Goal: Task Accomplishment & Management: Manage account settings

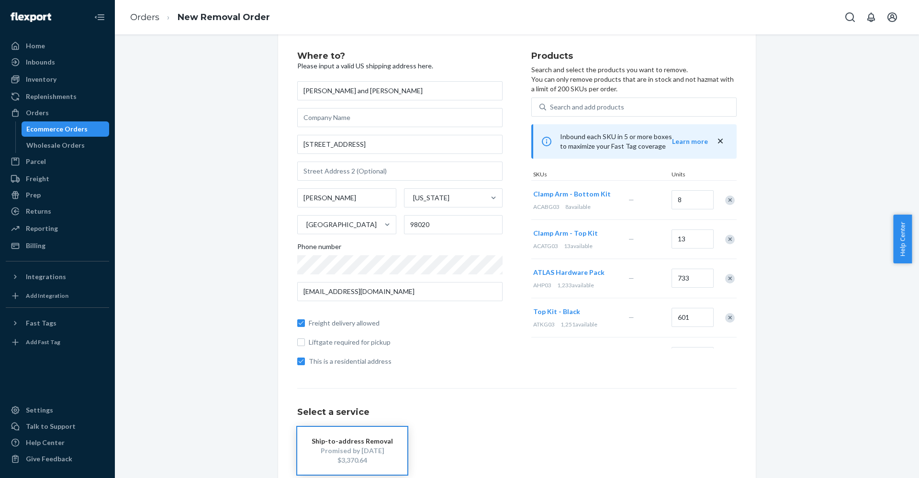
scroll to position [2, 0]
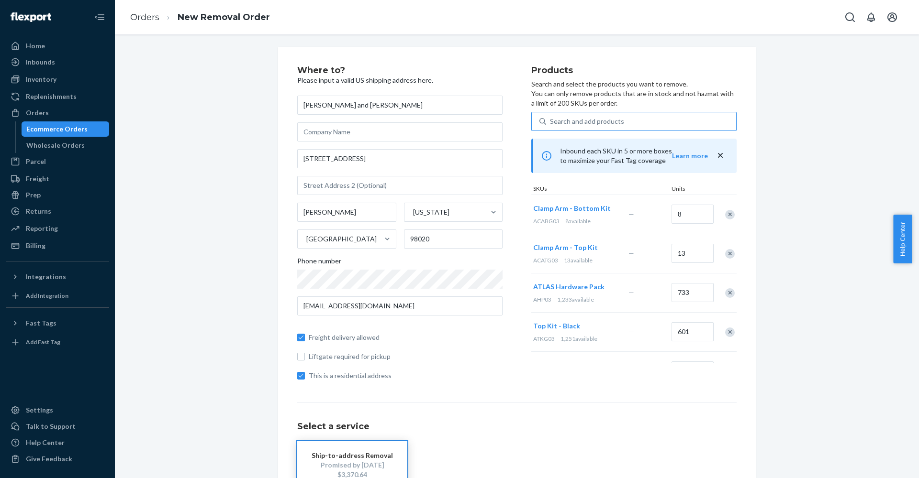
click at [599, 122] on div "Search and add products" at bounding box center [587, 122] width 74 height 10
click at [551, 122] on input "Search and add products" at bounding box center [550, 122] width 1 height 10
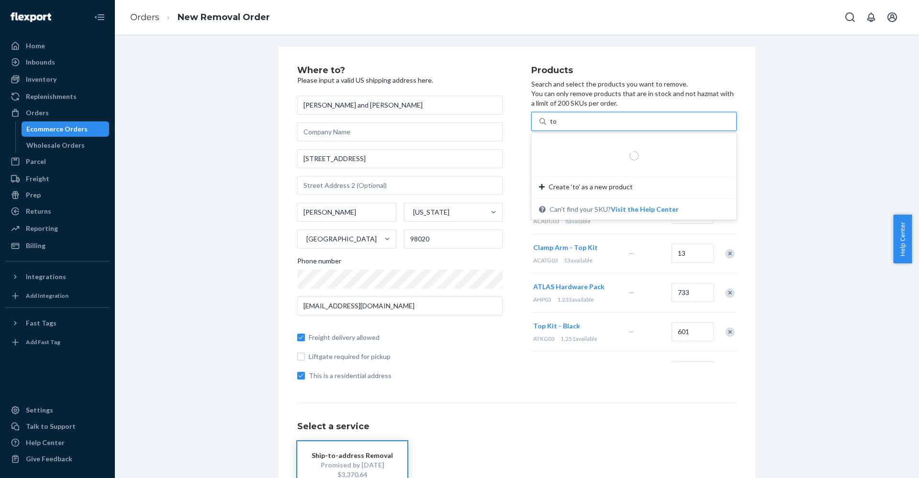
type input "top"
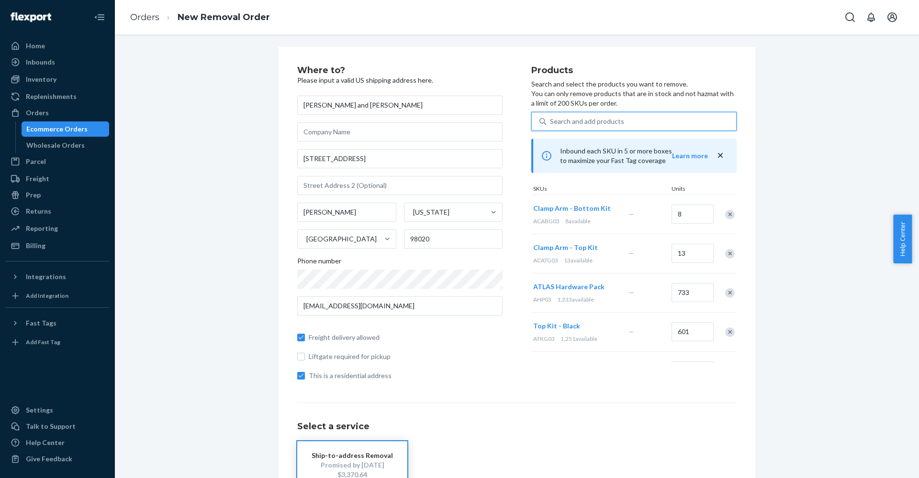
drag, startPoint x: 578, startPoint y: 120, endPoint x: 536, endPoint y: 120, distance: 42.6
click at [536, 120] on div "Search and add products" at bounding box center [633, 121] width 205 height 19
click at [550, 120] on input "0 results available. Select is focused ,type to refine list, press Down to open…" at bounding box center [550, 122] width 1 height 10
click at [566, 120] on div "Search and add products" at bounding box center [587, 122] width 74 height 10
click at [551, 120] on input "0 results available. Select is focused ,type to refine list, press Down to open…" at bounding box center [550, 122] width 1 height 10
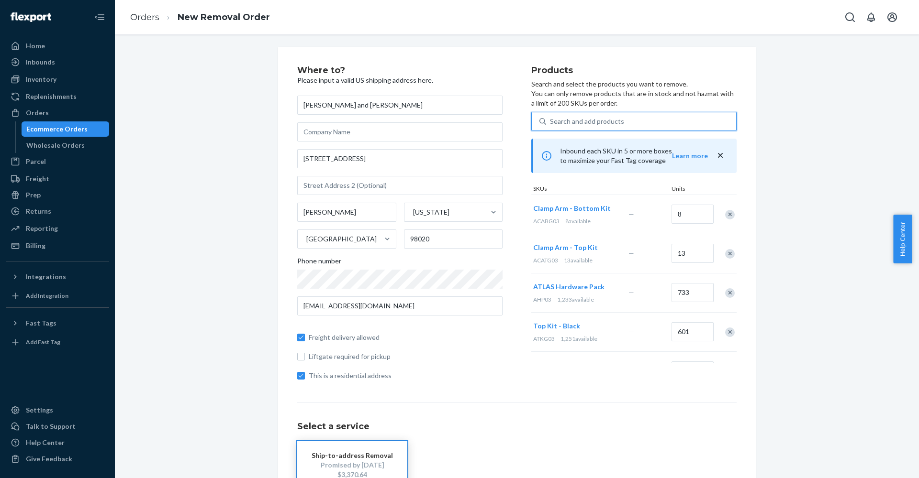
click at [594, 120] on div "Search and add products" at bounding box center [587, 122] width 74 height 10
click at [551, 120] on input "0 results available. Use Up and Down to choose options, press Enter to select t…" at bounding box center [550, 122] width 1 height 10
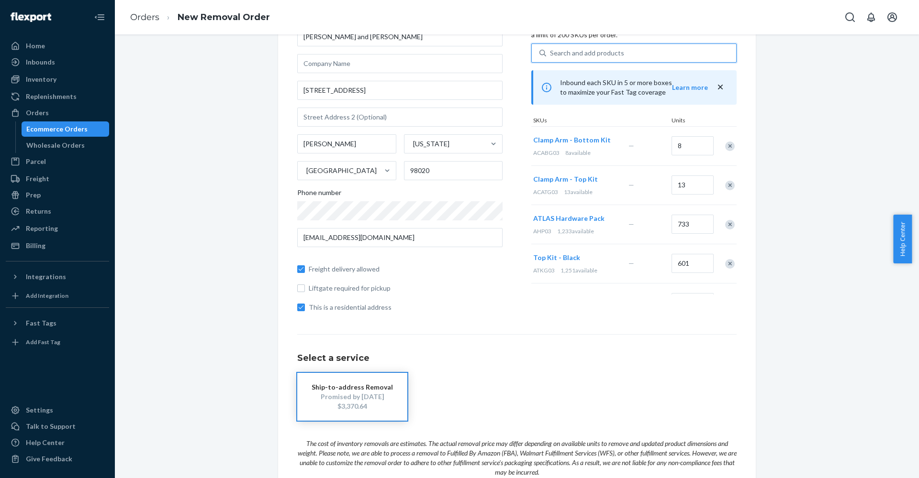
scroll to position [0, 0]
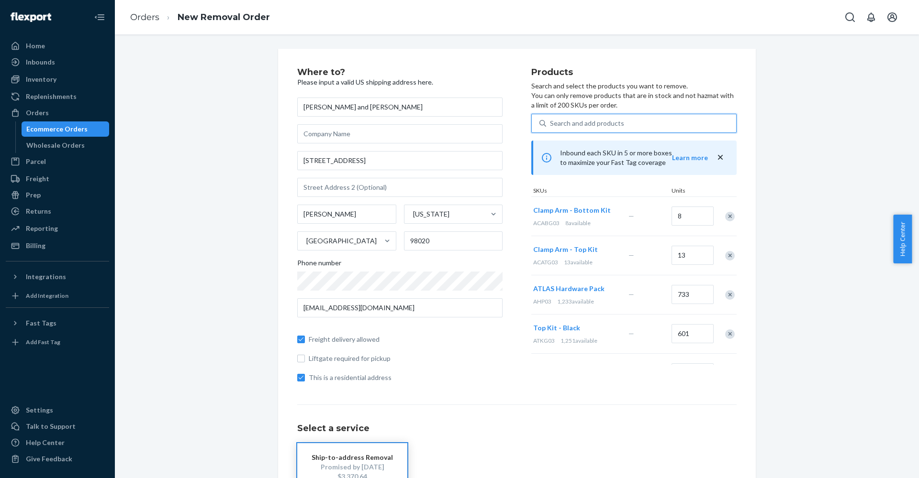
click at [599, 119] on div "Search and add products" at bounding box center [587, 124] width 74 height 10
click at [551, 119] on input "0 results available. Use Up and Down to choose options, press Enter to select t…" at bounding box center [550, 124] width 1 height 10
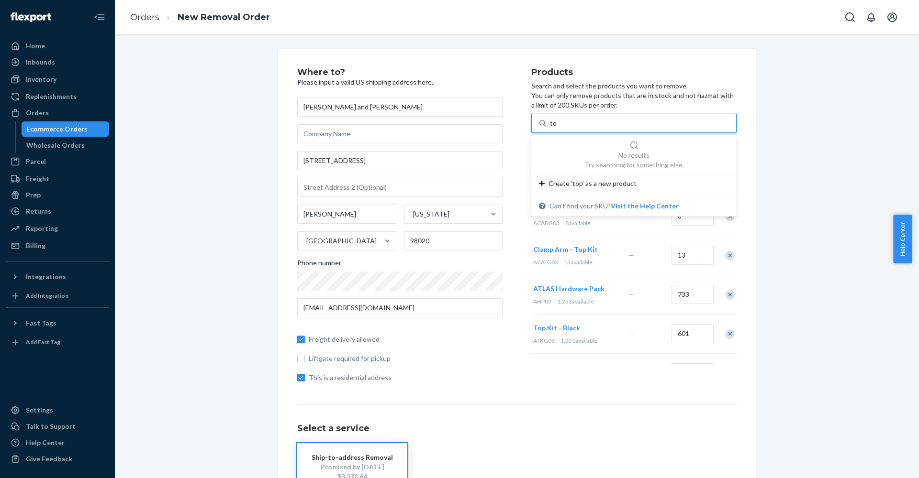
type input "t"
type input "polished"
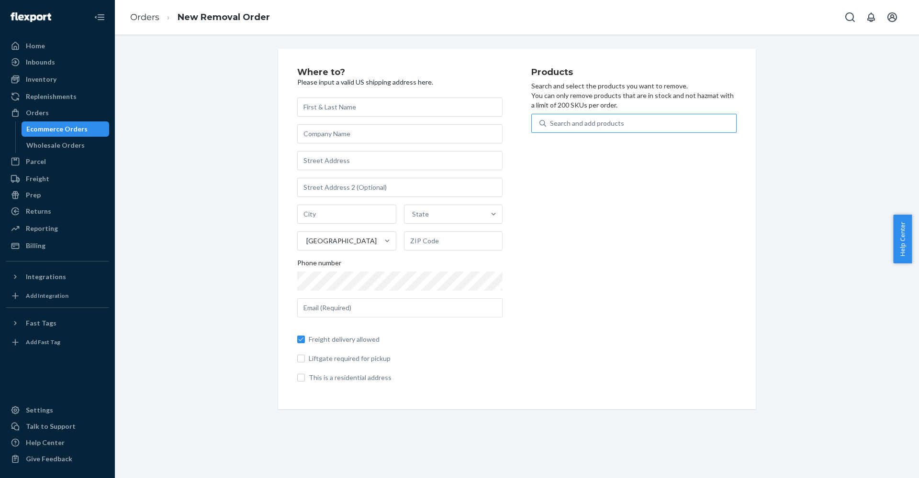
click at [592, 120] on div "Search and add products" at bounding box center [587, 124] width 74 height 10
click at [551, 120] on input "Search and add products" at bounding box center [550, 124] width 1 height 10
type input "top"
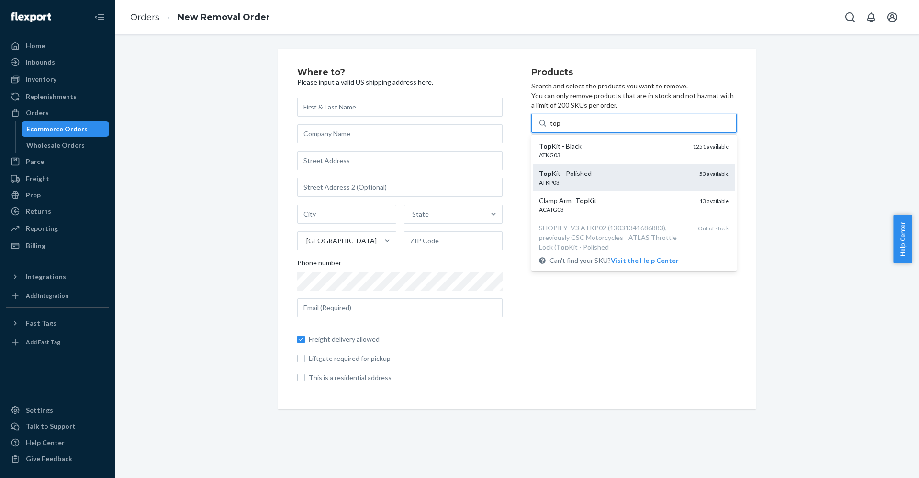
click at [597, 173] on div "Top Kit - Polished" at bounding box center [615, 174] width 153 height 10
click at [561, 128] on input "top" at bounding box center [555, 124] width 11 height 10
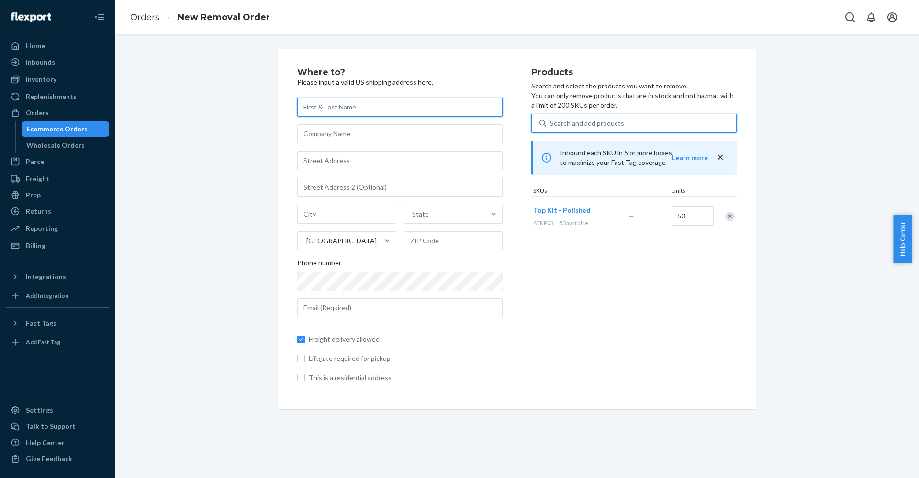
click at [332, 105] on input "text" at bounding box center [399, 107] width 205 height 19
type input "[PERSON_NAME] and [PERSON_NAME]"
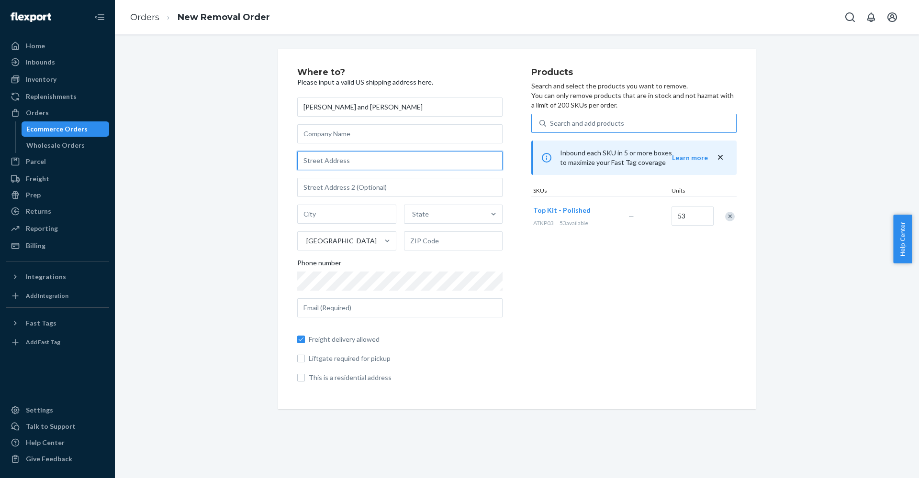
paste input "[STREET_ADDRESS] N"
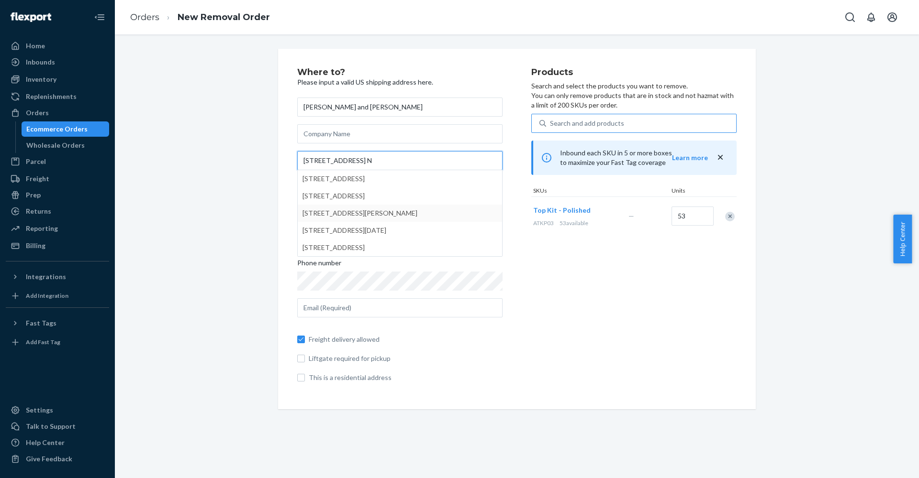
type input "[STREET_ADDRESS] N"
type input "[PERSON_NAME]"
type input "98020"
type input "[STREET_ADDRESS]"
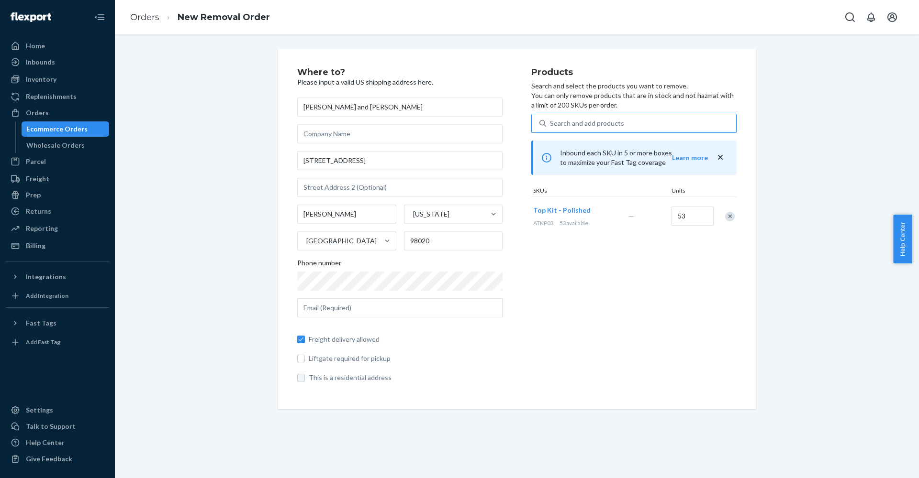
click at [297, 377] on input "This is a residential address" at bounding box center [301, 378] width 8 height 8
checkbox input "true"
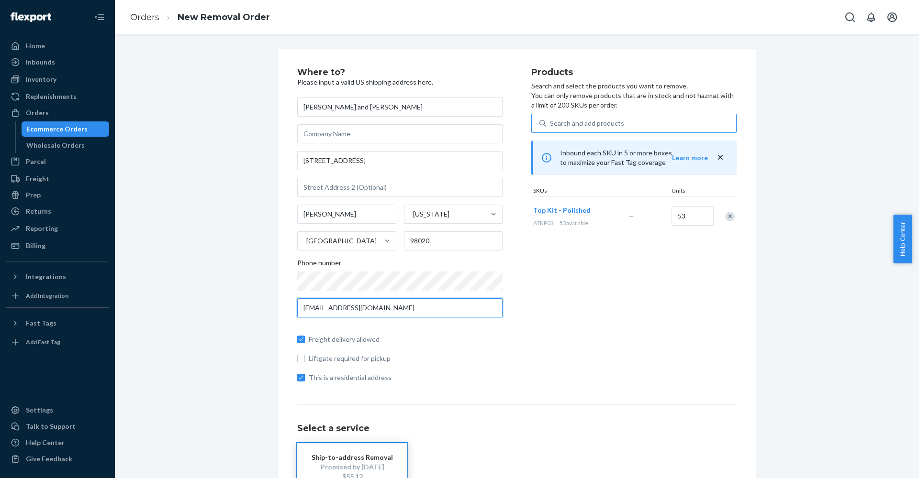
type input "[EMAIL_ADDRESS][DOMAIN_NAME]"
click at [605, 119] on div "Search and add products" at bounding box center [587, 124] width 74 height 10
click at [551, 119] on input "Search and add products" at bounding box center [550, 124] width 1 height 10
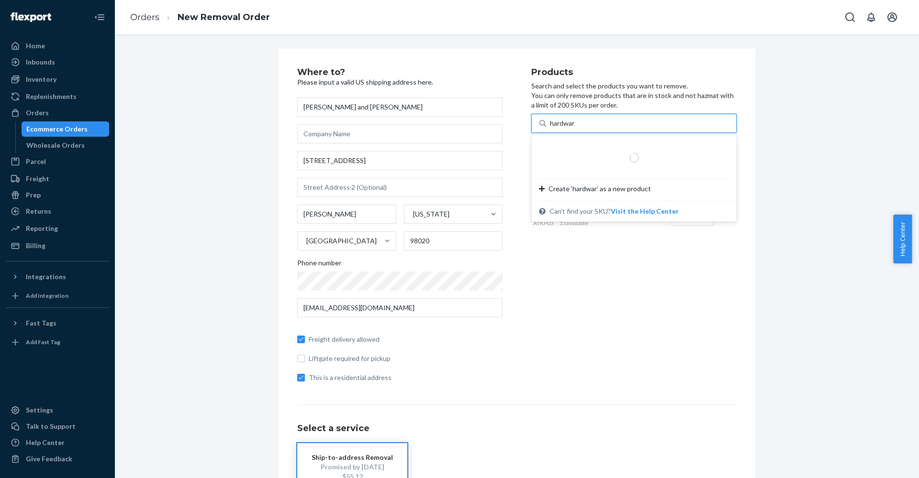
type input "hardware"
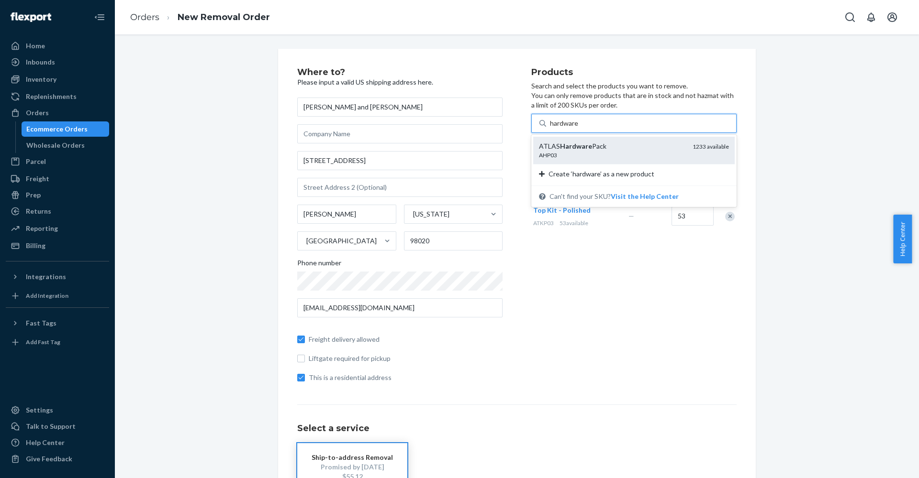
click at [612, 150] on div "ATLAS Hardware Pack" at bounding box center [612, 147] width 146 height 10
click at [579, 128] on input "hardware" at bounding box center [564, 124] width 29 height 10
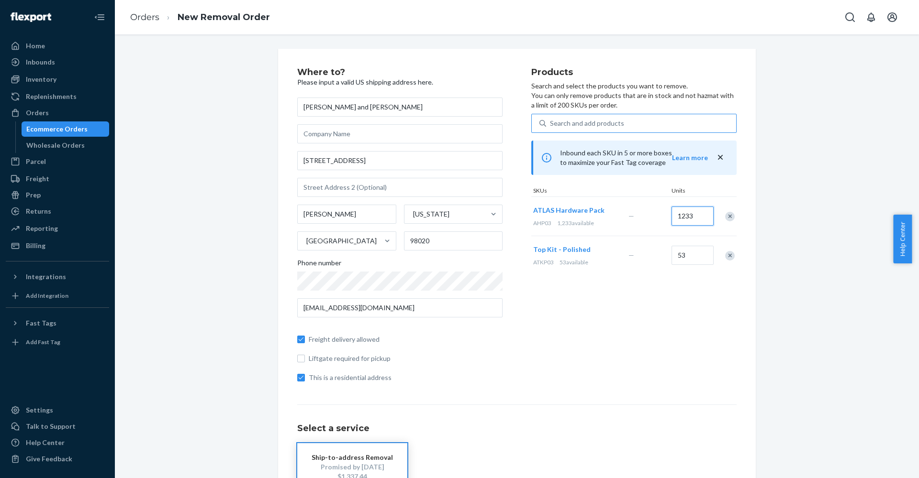
click at [680, 213] on input "1233" at bounding box center [692, 216] width 42 height 19
type input "500"
click at [598, 122] on div "Search and add products" at bounding box center [587, 124] width 74 height 10
click at [551, 122] on input "Search and add products" at bounding box center [550, 124] width 1 height 10
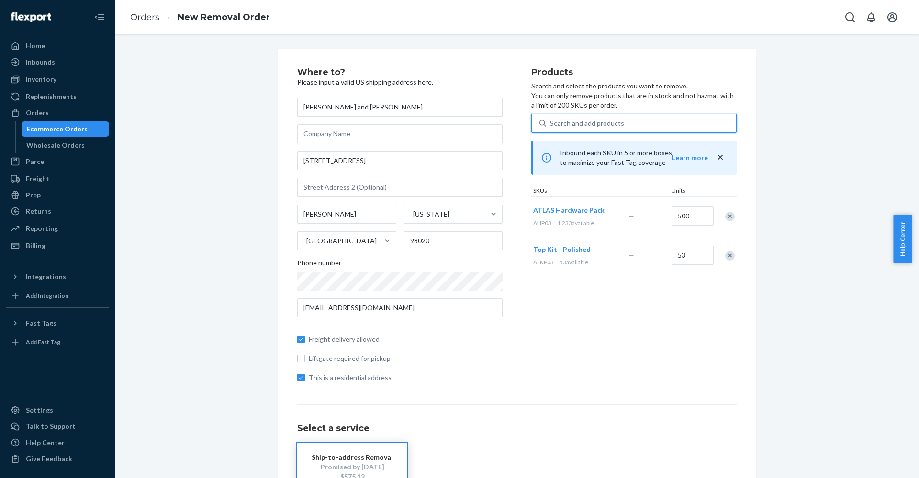
type input "o"
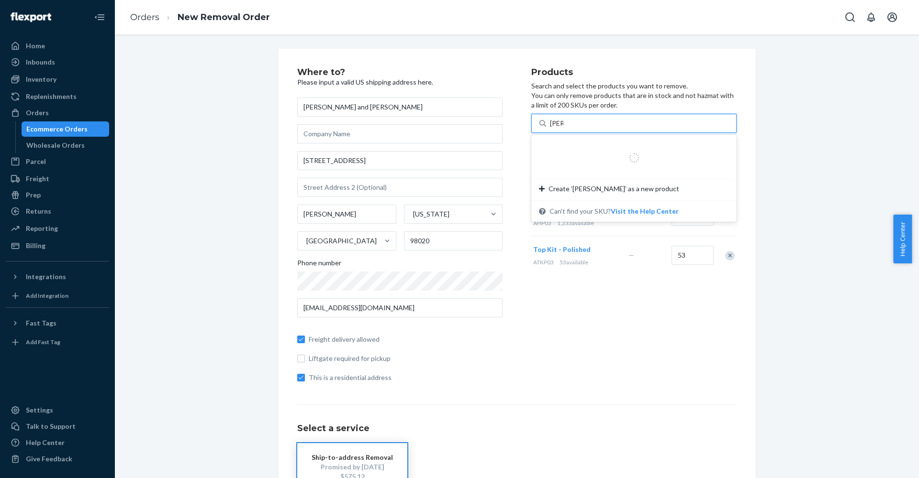
type input "bottom"
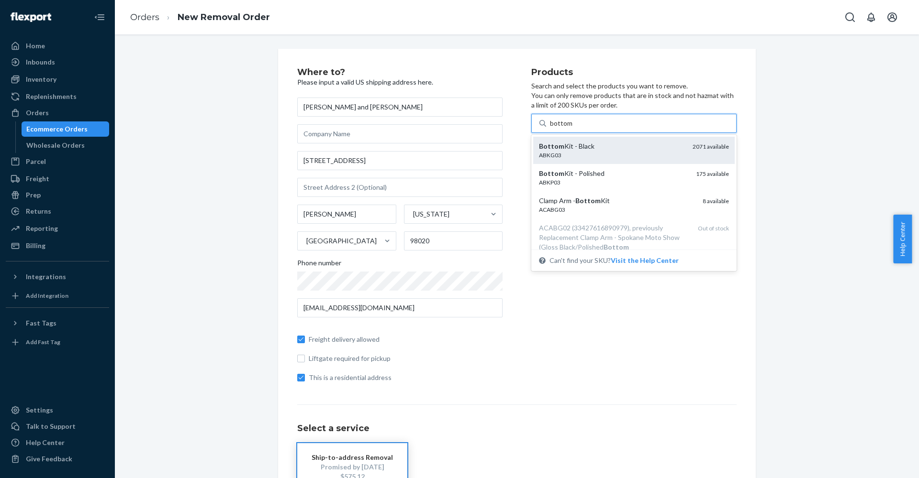
click at [582, 158] on div "ABKG03" at bounding box center [612, 155] width 146 height 8
click at [572, 128] on input "bottom" at bounding box center [561, 124] width 22 height 10
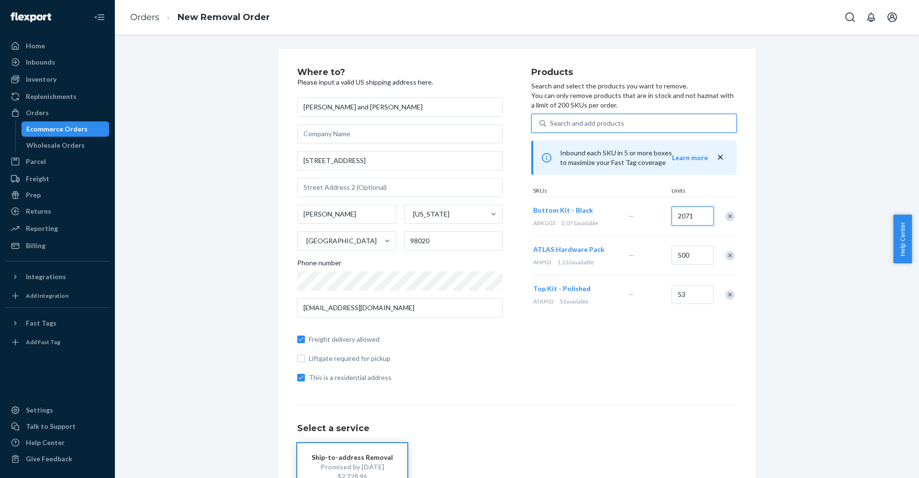
click at [685, 218] on input "2071" at bounding box center [692, 216] width 42 height 19
type input "260"
click at [589, 125] on div "Search and add products" at bounding box center [587, 124] width 74 height 10
click at [551, 125] on input "0 results available. Use Up and Down to choose options, press Enter to select t…" at bounding box center [550, 124] width 1 height 10
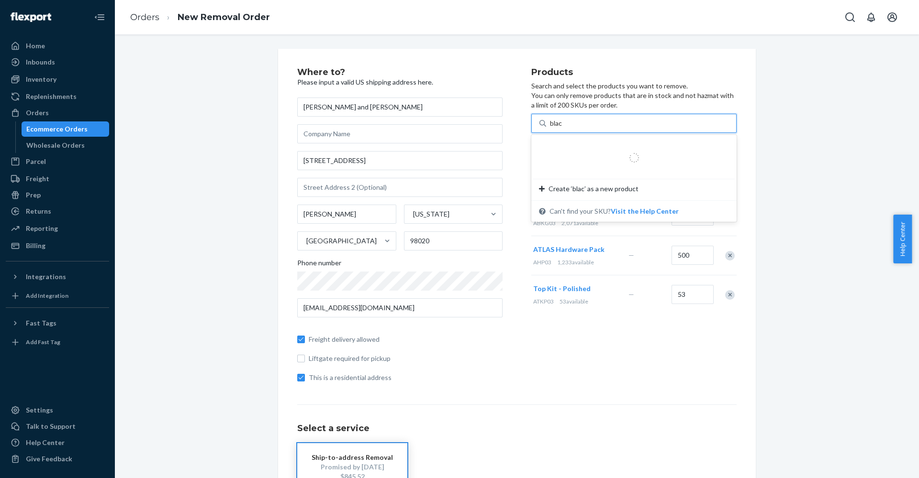
type input "black"
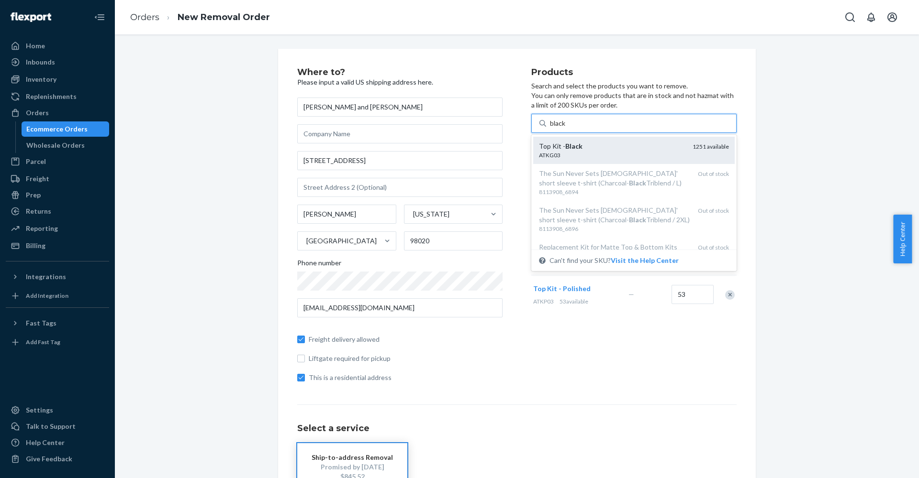
click at [587, 146] on div "Top Kit - Black" at bounding box center [612, 147] width 146 height 10
click at [566, 128] on input "black" at bounding box center [558, 124] width 16 height 10
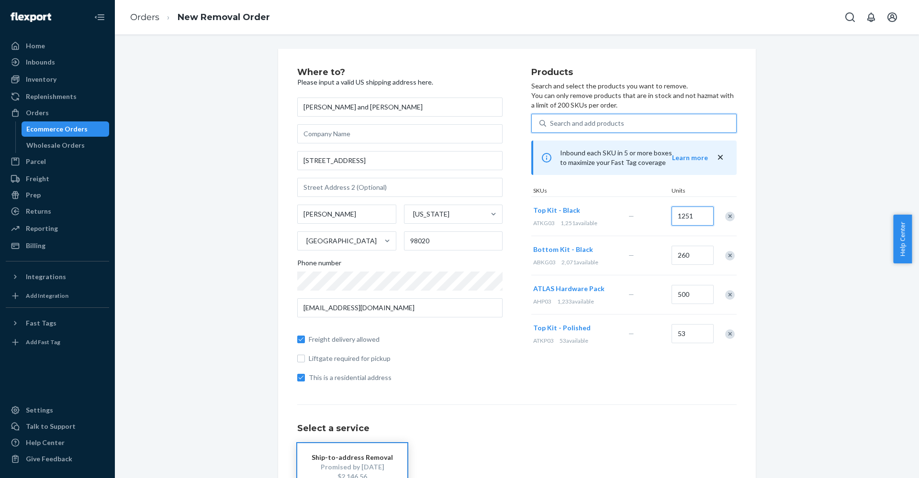
click at [683, 216] on input "1251" at bounding box center [692, 216] width 42 height 19
type input "650"
click at [628, 122] on div "Search and add products" at bounding box center [641, 123] width 190 height 17
click at [551, 122] on input "0 results available. Use Up and Down to choose options, press Enter to select t…" at bounding box center [550, 124] width 1 height 10
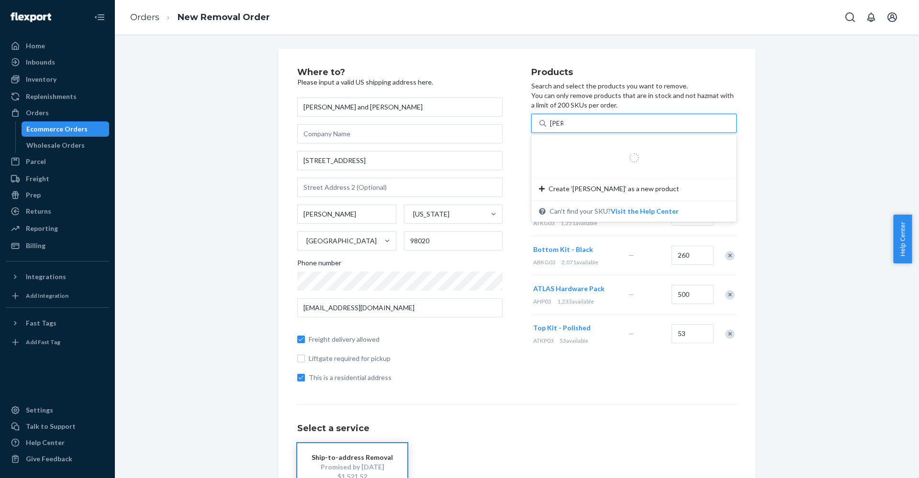
type input "bottom"
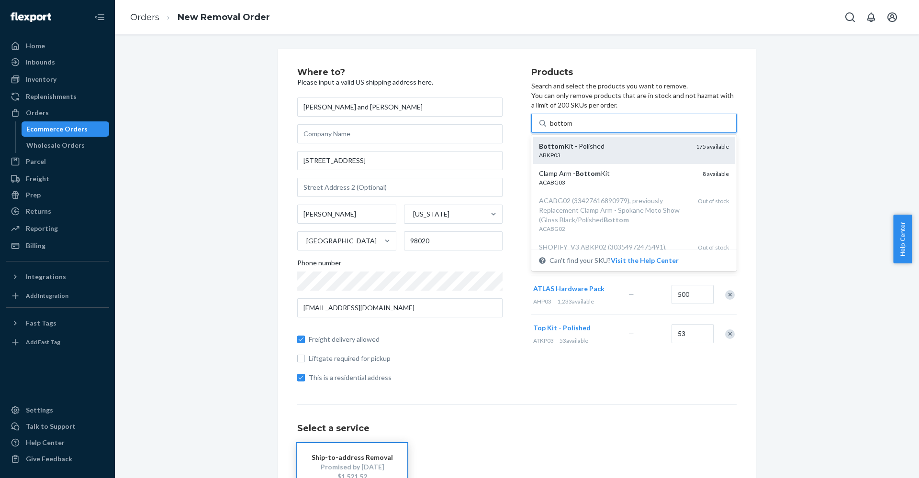
click at [617, 147] on div "Bottom Kit - Polished" at bounding box center [613, 147] width 149 height 10
click at [572, 128] on input "bottom" at bounding box center [561, 124] width 22 height 10
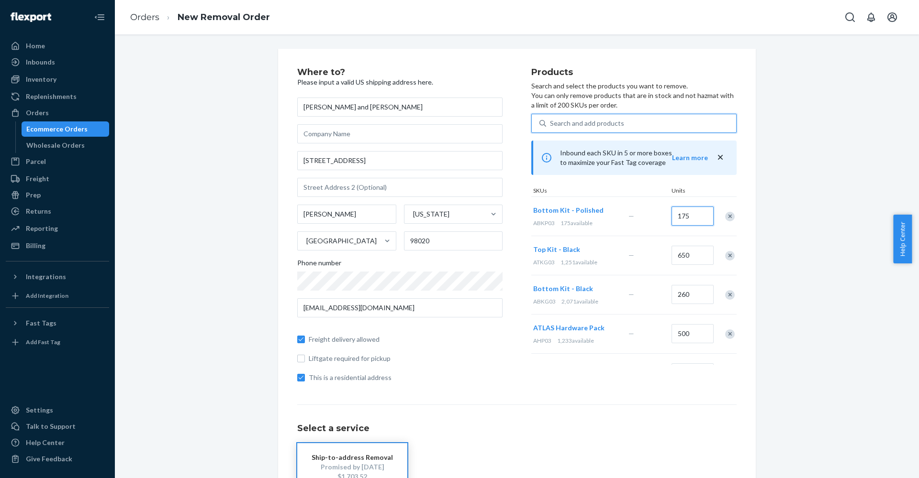
click at [677, 218] on input "175" at bounding box center [692, 216] width 42 height 19
type input "100"
click at [769, 225] on div "Where to? Please input a valid US shipping address here. [PERSON_NAME] and [PER…" at bounding box center [516, 340] width 789 height 583
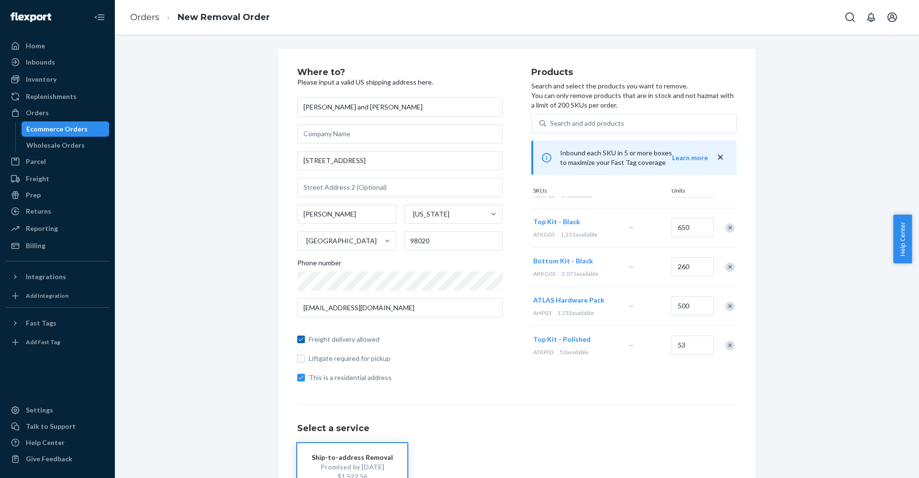
click at [298, 339] on input "Freight delivery allowed" at bounding box center [301, 340] width 8 height 8
checkbox input "false"
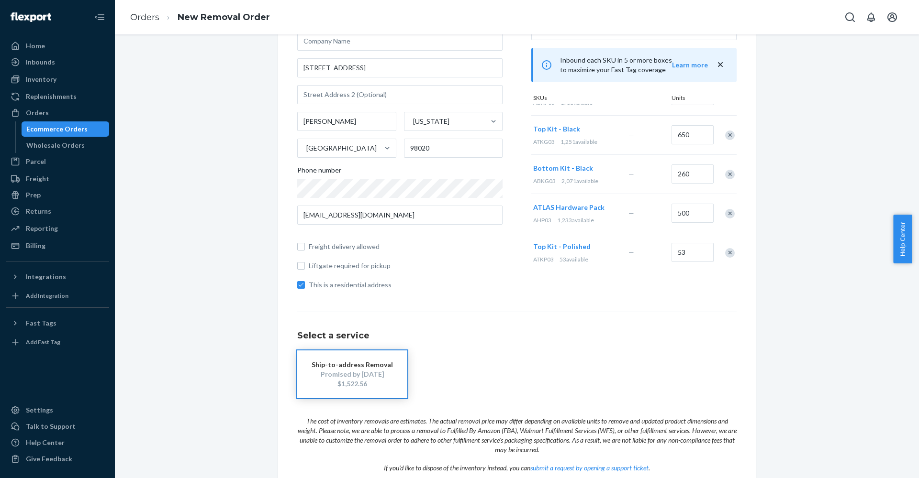
scroll to position [153, 0]
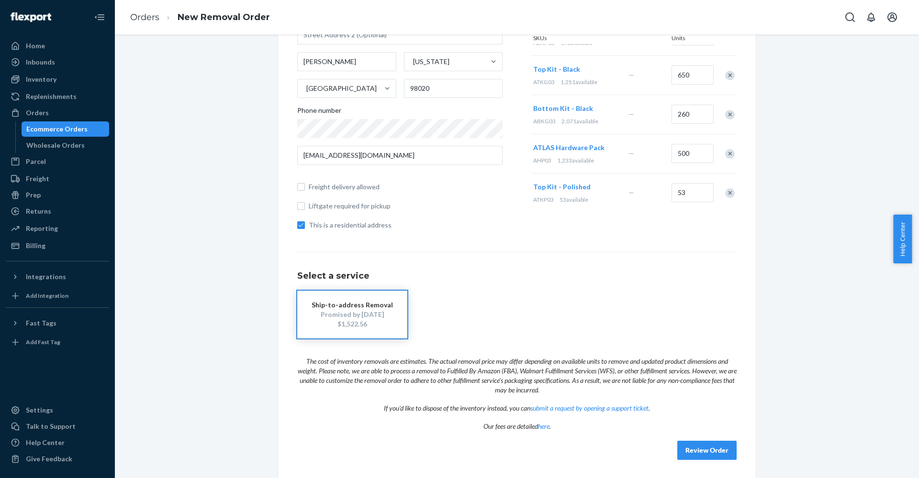
click at [702, 450] on button "Review Order" at bounding box center [706, 450] width 59 height 19
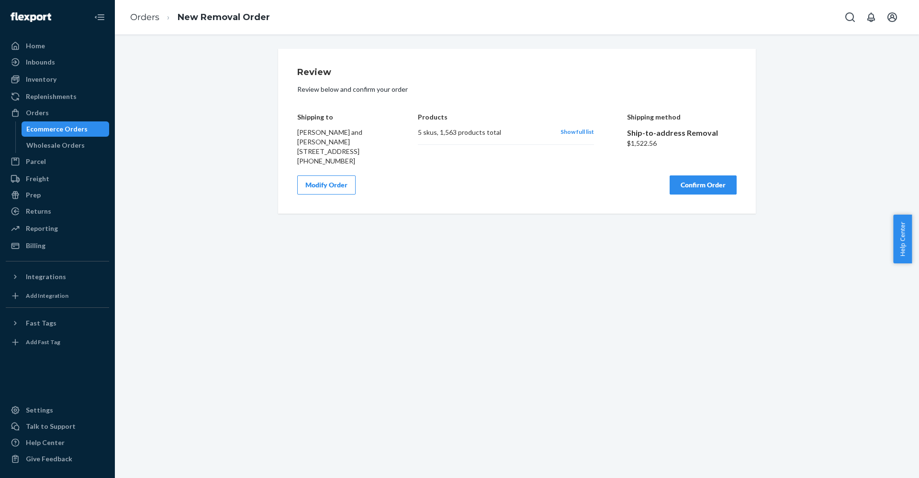
scroll to position [0, 0]
click at [338, 187] on button "Modify Order" at bounding box center [326, 185] width 58 height 19
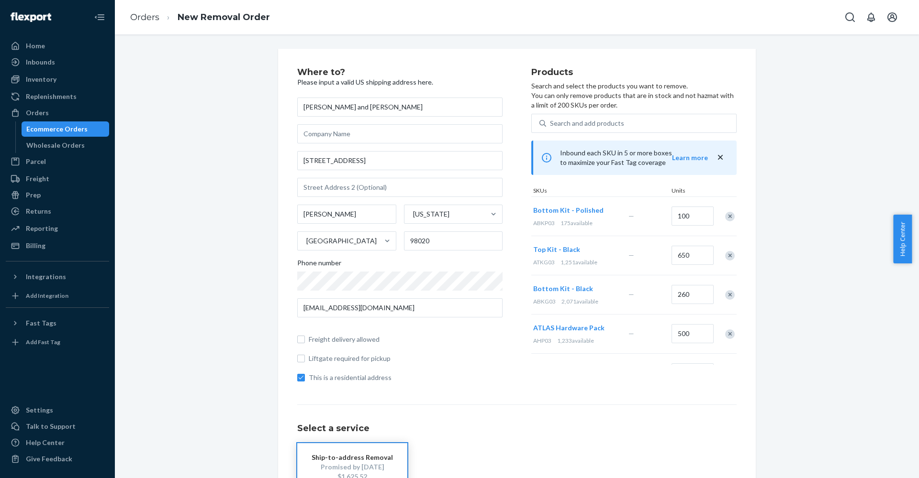
click at [320, 339] on span "Freight delivery allowed" at bounding box center [406, 340] width 194 height 10
click at [305, 339] on input "Freight delivery allowed" at bounding box center [301, 340] width 8 height 8
checkbox input "true"
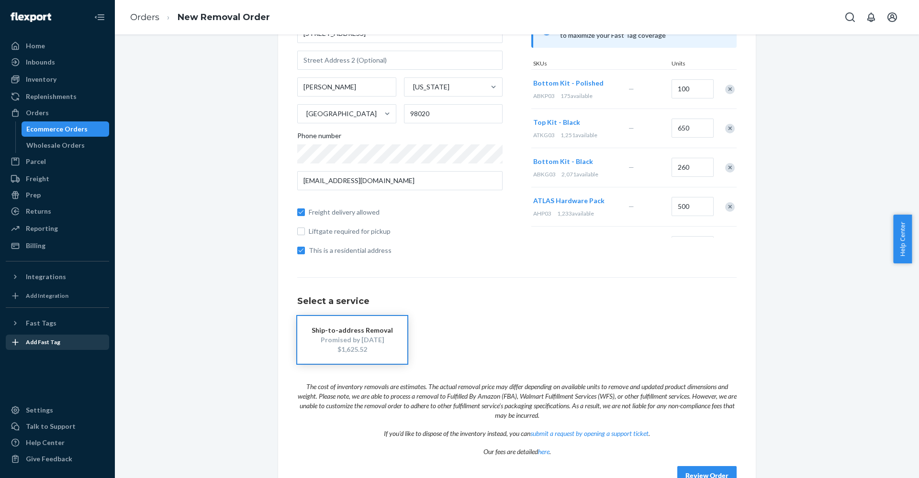
scroll to position [54, 0]
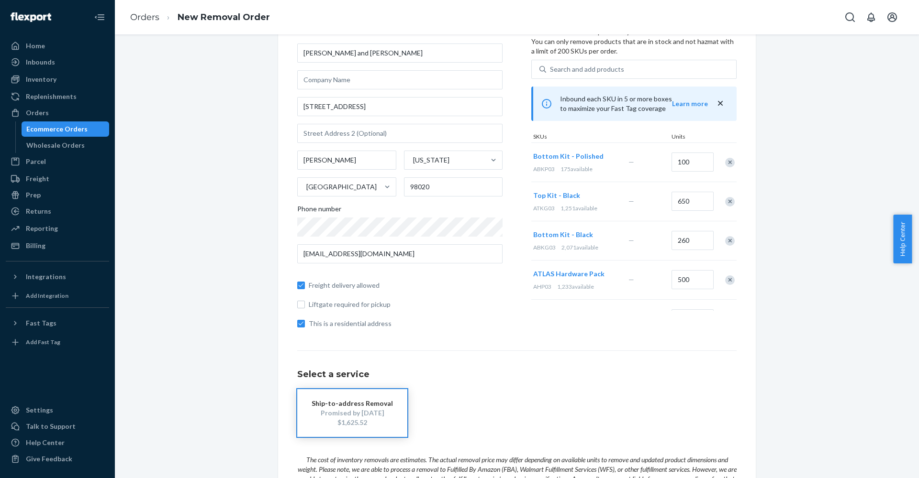
click at [338, 302] on span "Liftgate required for pickup" at bounding box center [406, 305] width 194 height 10
click at [305, 302] on input "Liftgate required for pickup" at bounding box center [301, 305] width 8 height 8
click at [299, 303] on input "Liftgate required for pickup" at bounding box center [301, 305] width 8 height 8
checkbox input "false"
click at [298, 283] on input "Freight delivery allowed" at bounding box center [301, 286] width 8 height 8
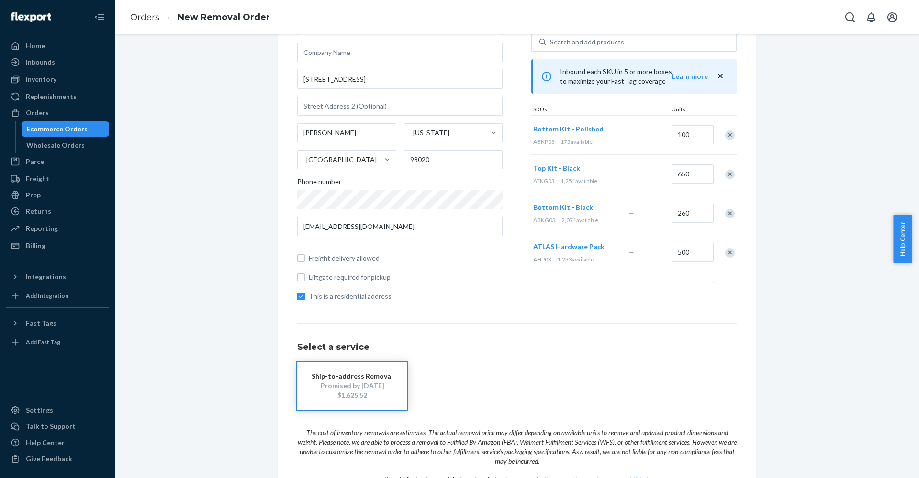
scroll to position [0, 0]
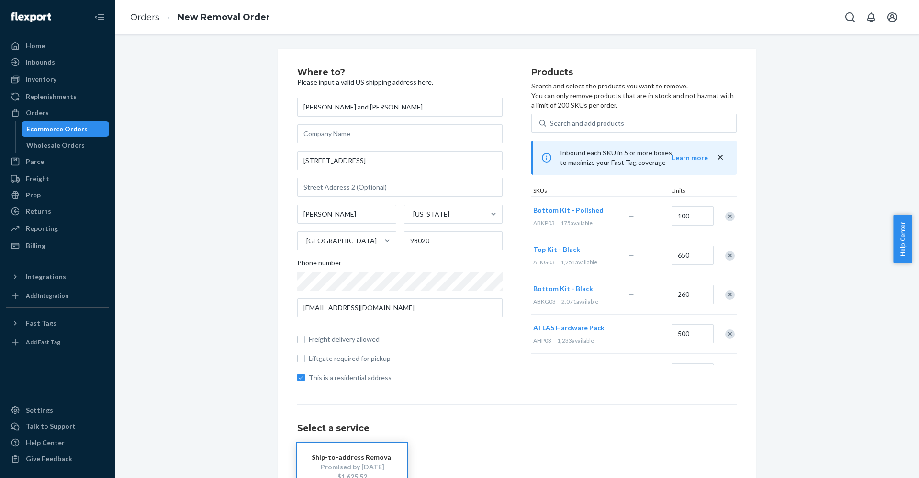
click at [829, 209] on div "Where to? Please input a valid US shipping address here. [PERSON_NAME] and [PER…" at bounding box center [516, 340] width 789 height 583
click at [298, 339] on input "Freight delivery allowed" at bounding box center [301, 340] width 8 height 8
checkbox input "true"
click at [298, 357] on input "Liftgate required for pickup" at bounding box center [301, 359] width 8 height 8
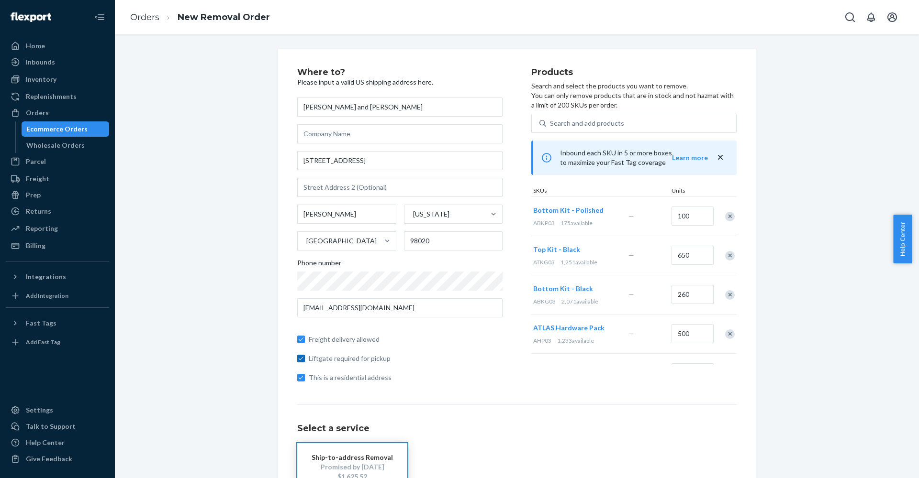
checkbox input "true"
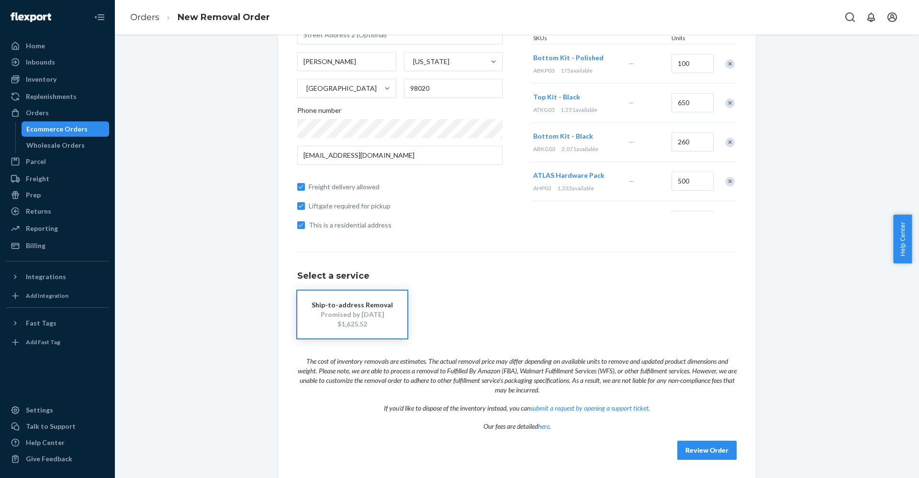
click at [687, 450] on button "Review Order" at bounding box center [706, 450] width 59 height 19
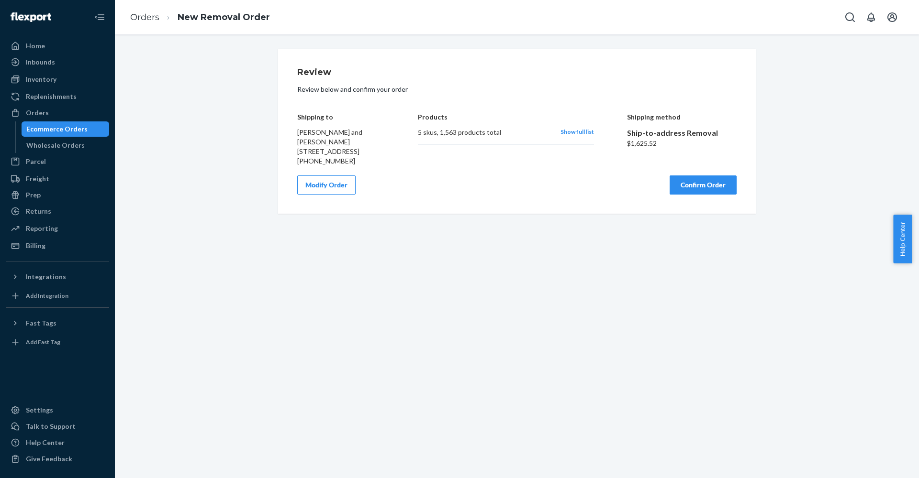
click at [695, 184] on button "Confirm Order" at bounding box center [702, 185] width 67 height 19
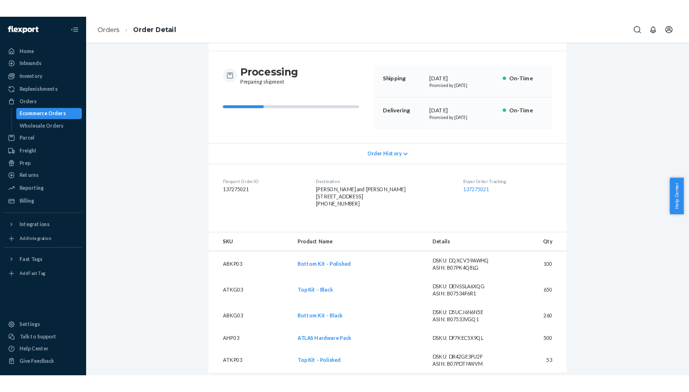
scroll to position [14, 0]
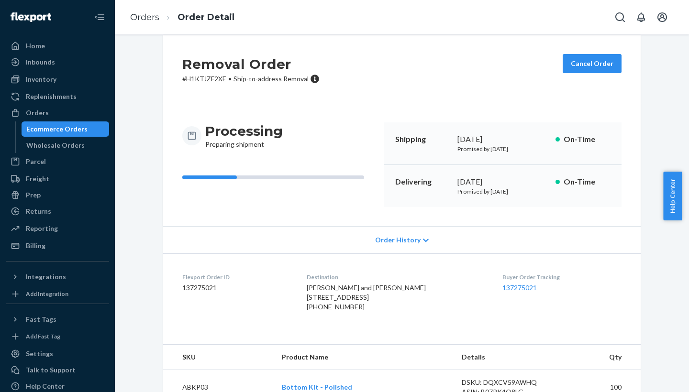
click at [399, 67] on div "Removal Order # H1KTJZF2XE • Ship-to-address Removal Cancel Order" at bounding box center [401, 69] width 477 height 68
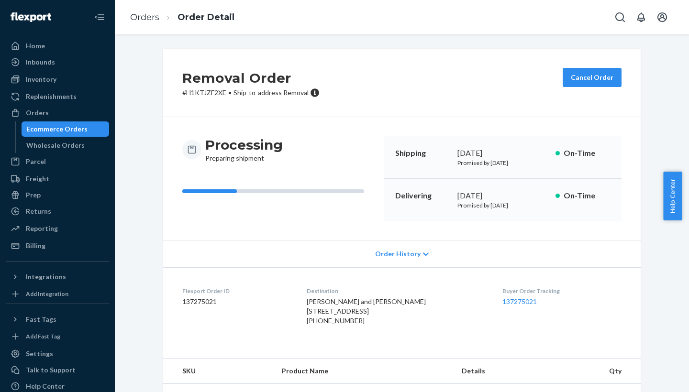
scroll to position [0, 0]
click at [419, 89] on div "Removal Order # H1KTJZF2XE • Ship-to-address Removal Cancel Order" at bounding box center [401, 83] width 477 height 68
